Goal: Understand process/instructions: Learn how to perform a task or action

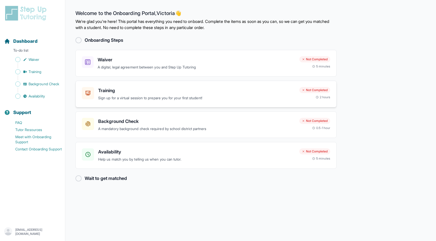
click at [92, 93] on div at bounding box center [88, 93] width 12 height 12
click at [41, 230] on p "[EMAIL_ADDRESS][DOMAIN_NAME]" at bounding box center [38, 232] width 46 height 8
click at [112, 224] on main "Welcome to the Onboarding Portal, [PERSON_NAME] 👋 We're glad you're here! This …" at bounding box center [250, 120] width 370 height 241
click at [75, 39] on div at bounding box center [78, 40] width 6 height 6
click at [157, 68] on p "A digital, legal agreement between you and Step Up Tutoring" at bounding box center [196, 67] width 197 height 6
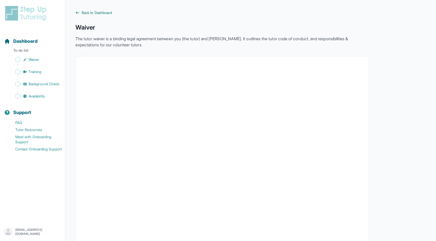
click at [78, 12] on icon at bounding box center [77, 13] width 4 height 4
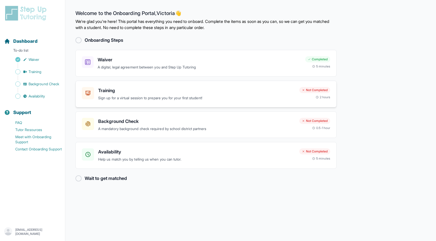
click at [107, 91] on h3 "Training" at bounding box center [196, 90] width 197 height 7
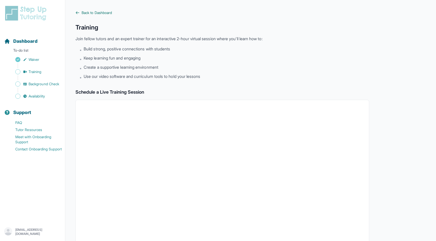
click at [80, 15] on link "Back to Dashboard" at bounding box center [221, 12] width 293 height 5
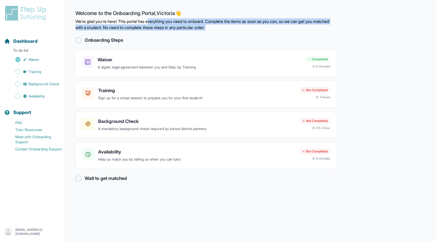
drag, startPoint x: 154, startPoint y: 24, endPoint x: 186, endPoint y: 33, distance: 33.7
click at [186, 34] on main "Welcome to the Onboarding Portal, Victoria 👋 We're glad you're here! This porta…" at bounding box center [250, 120] width 370 height 241
click at [186, 33] on main "Welcome to the Onboarding Portal, Victoria 👋 We're glad you're here! This porta…" at bounding box center [250, 120] width 370 height 241
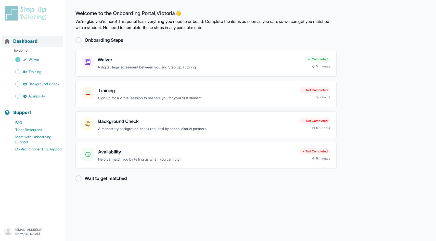
click at [58, 46] on div "Dashboard" at bounding box center [32, 41] width 61 height 11
click at [141, 96] on p "Sign up for a virtual session to prepare you for your first student!" at bounding box center [196, 98] width 197 height 6
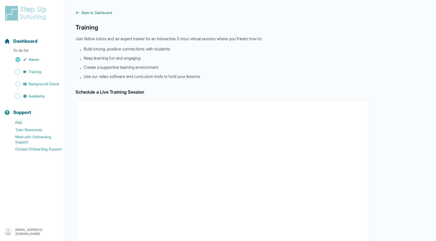
click at [76, 10] on link "Back to Dashboard" at bounding box center [221, 12] width 293 height 5
